Goal: Communication & Community: Participate in discussion

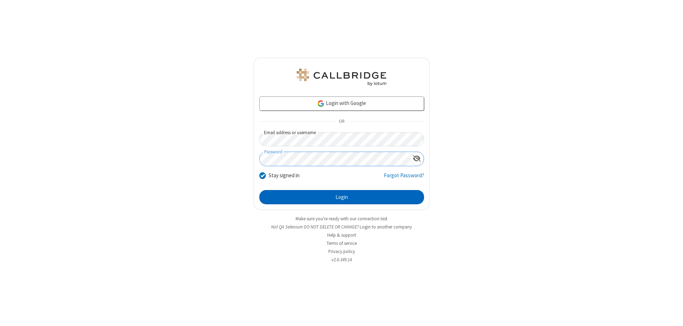
click at [342, 197] on button "Login" at bounding box center [341, 197] width 165 height 14
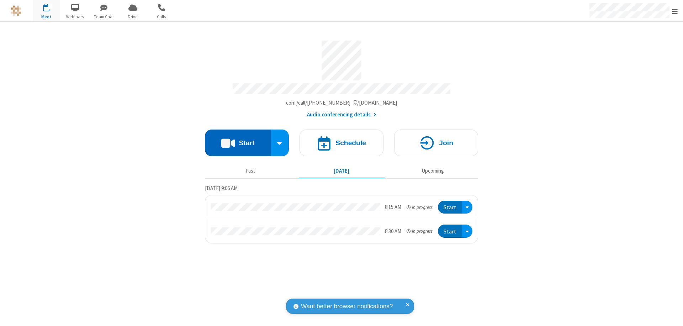
click at [238, 139] on button "Start" at bounding box center [238, 143] width 66 height 27
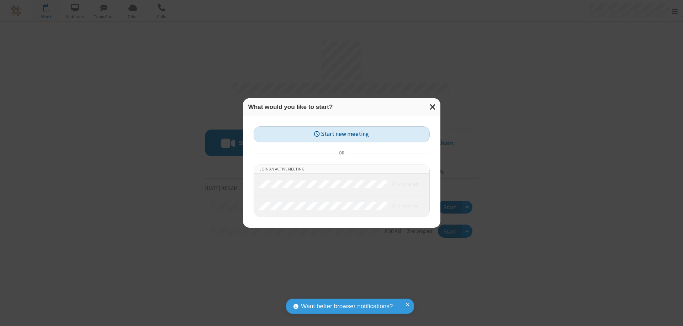
click at [342, 134] on button "Start new meeting" at bounding box center [342, 134] width 176 height 16
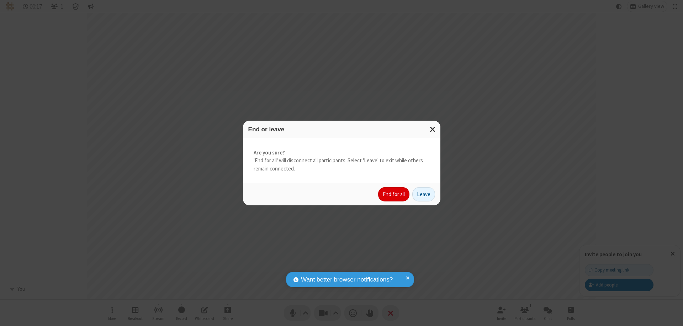
click at [394, 194] on button "End for all" at bounding box center [393, 194] width 31 height 14
